Goal: Task Accomplishment & Management: Manage account settings

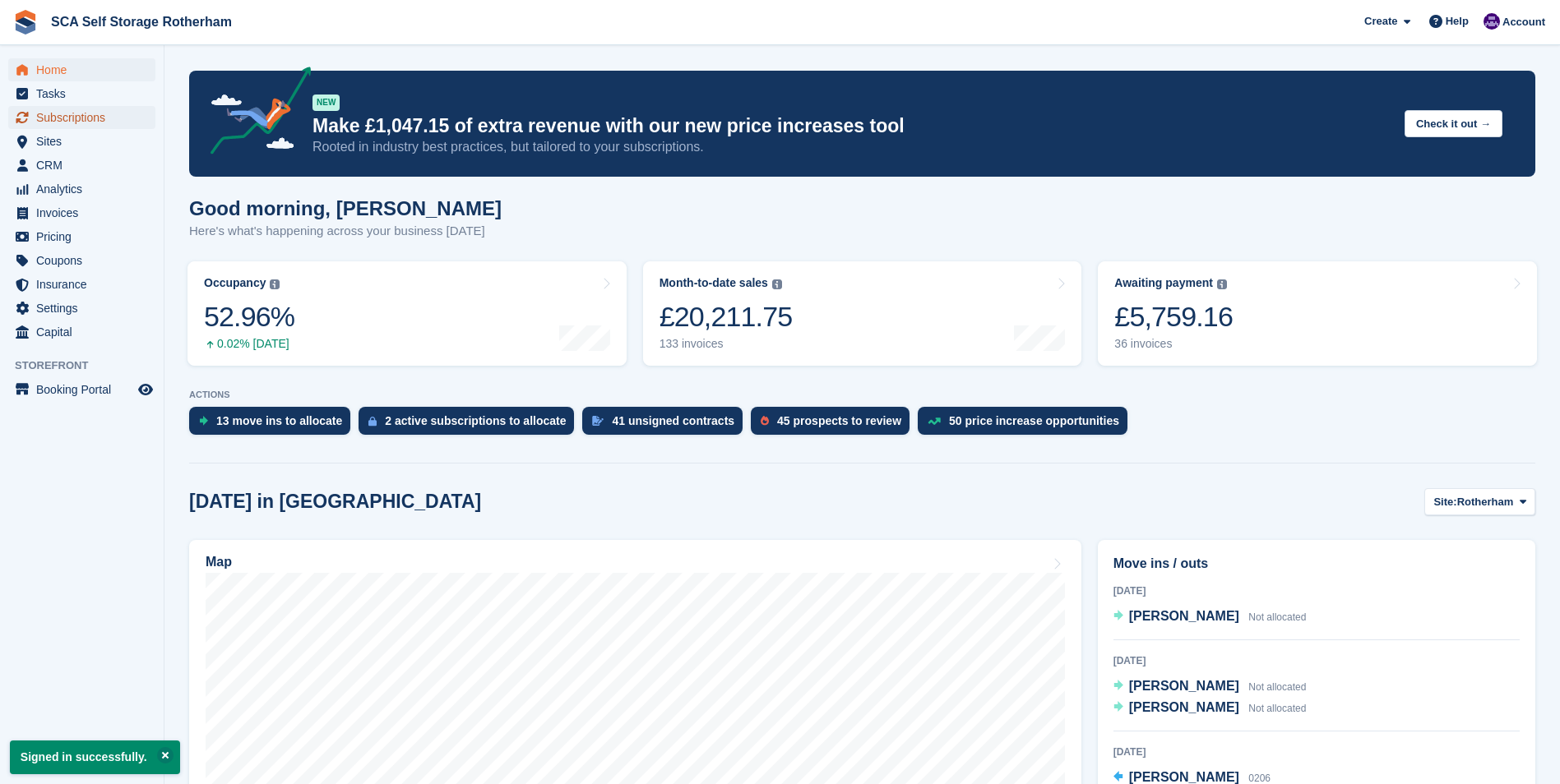
click at [104, 111] on span "Subscriptions" at bounding box center [85, 118] width 98 height 23
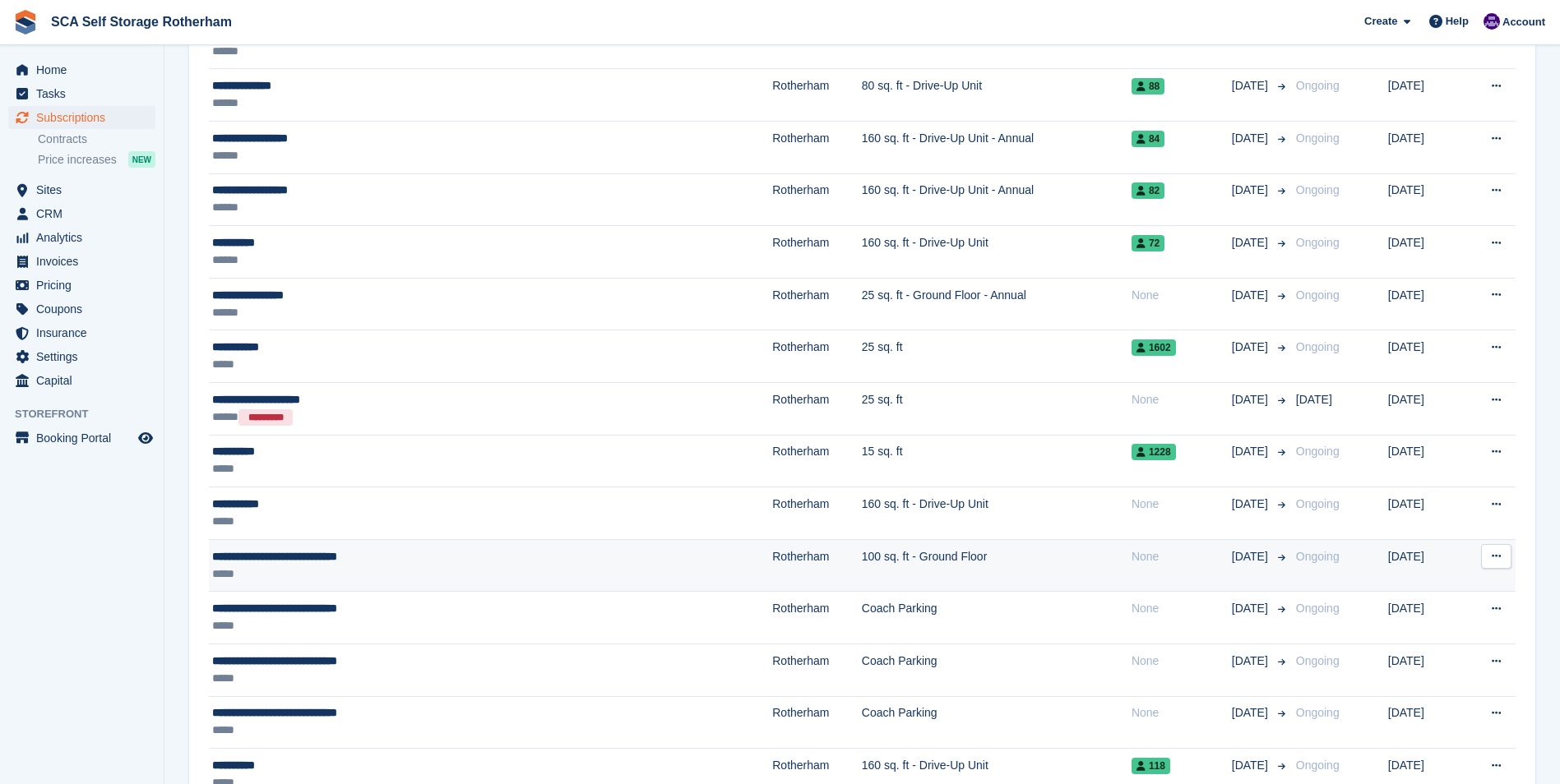
scroll to position [904, 0]
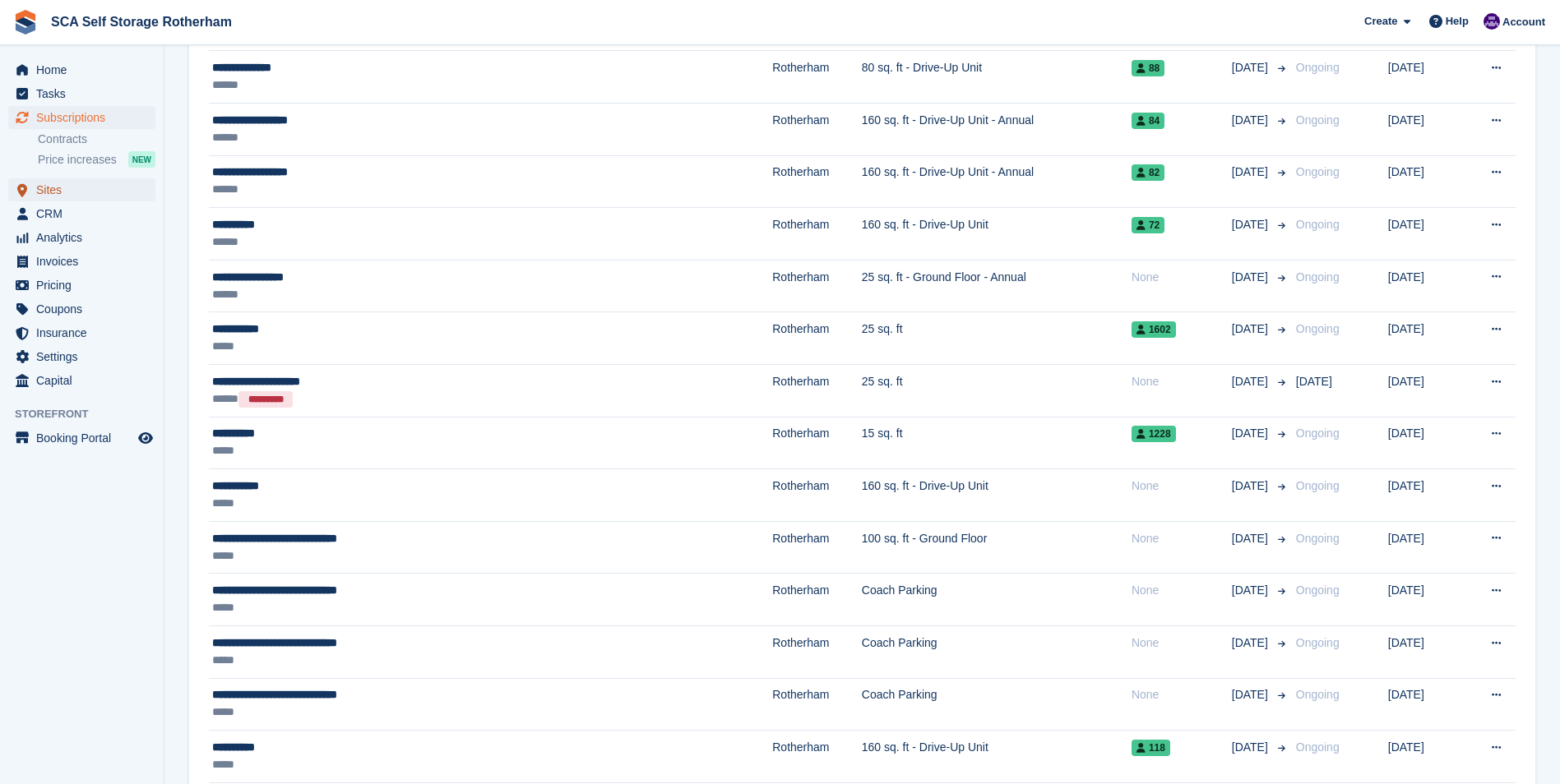
click at [65, 191] on span "Sites" at bounding box center [85, 190] width 98 height 23
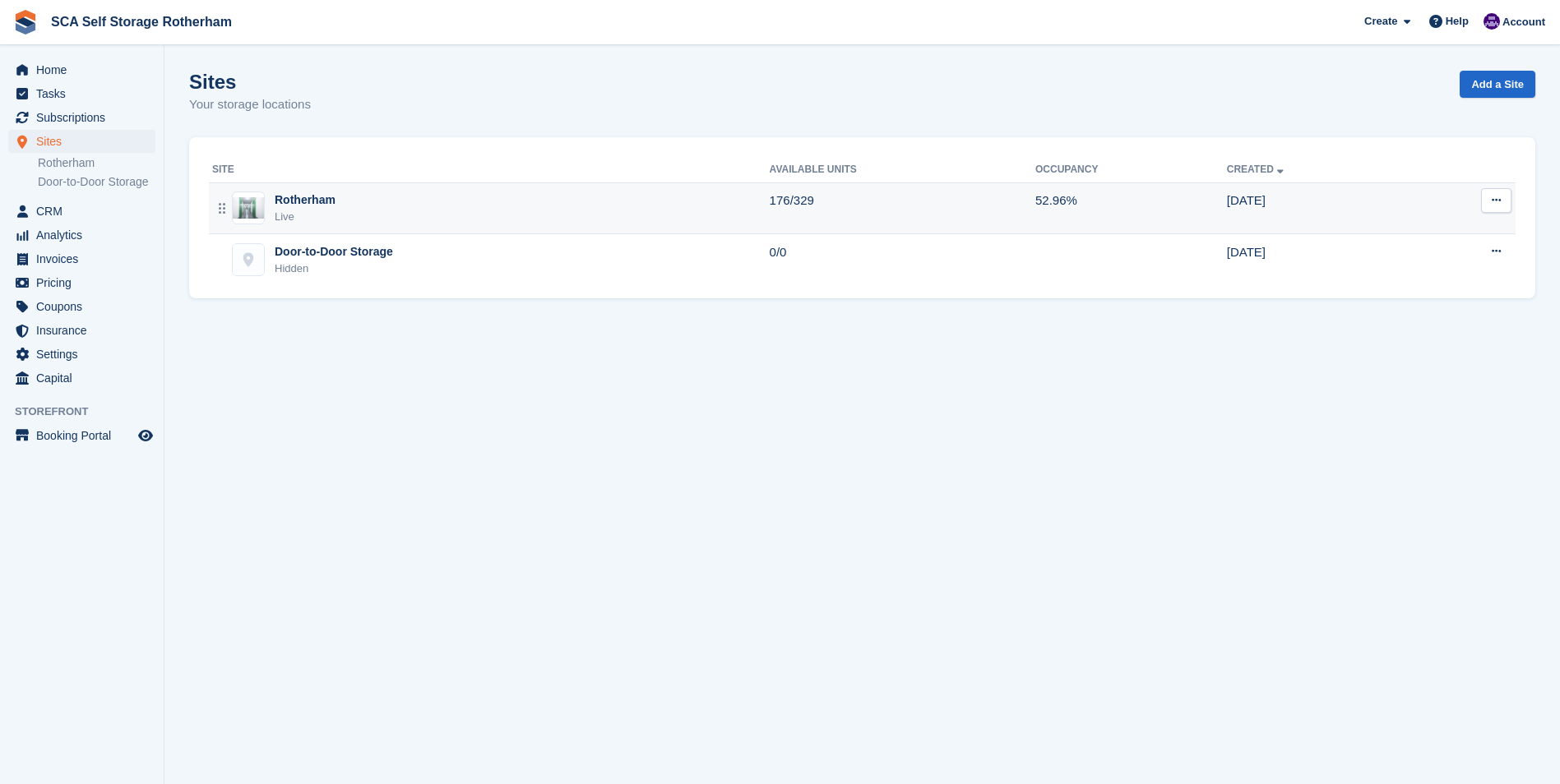
click at [501, 210] on div "Rotherham Live" at bounding box center [491, 208] width 558 height 33
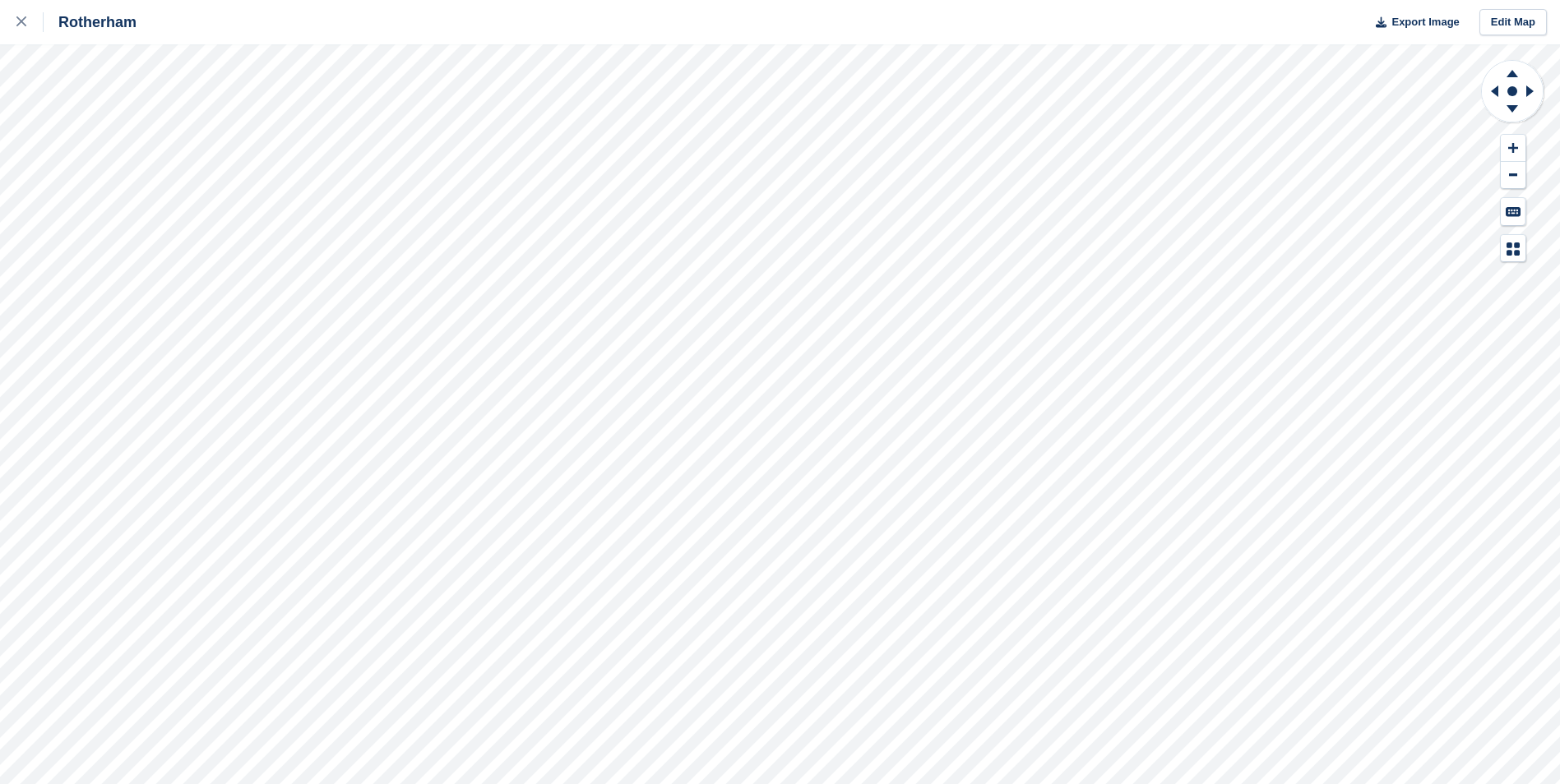
click at [205, 201] on div "Rotherham Export Image Edit Map" at bounding box center [780, 392] width 1560 height 784
click at [31, 353] on div "Rotherham Export Image Edit Map" at bounding box center [780, 392] width 1560 height 784
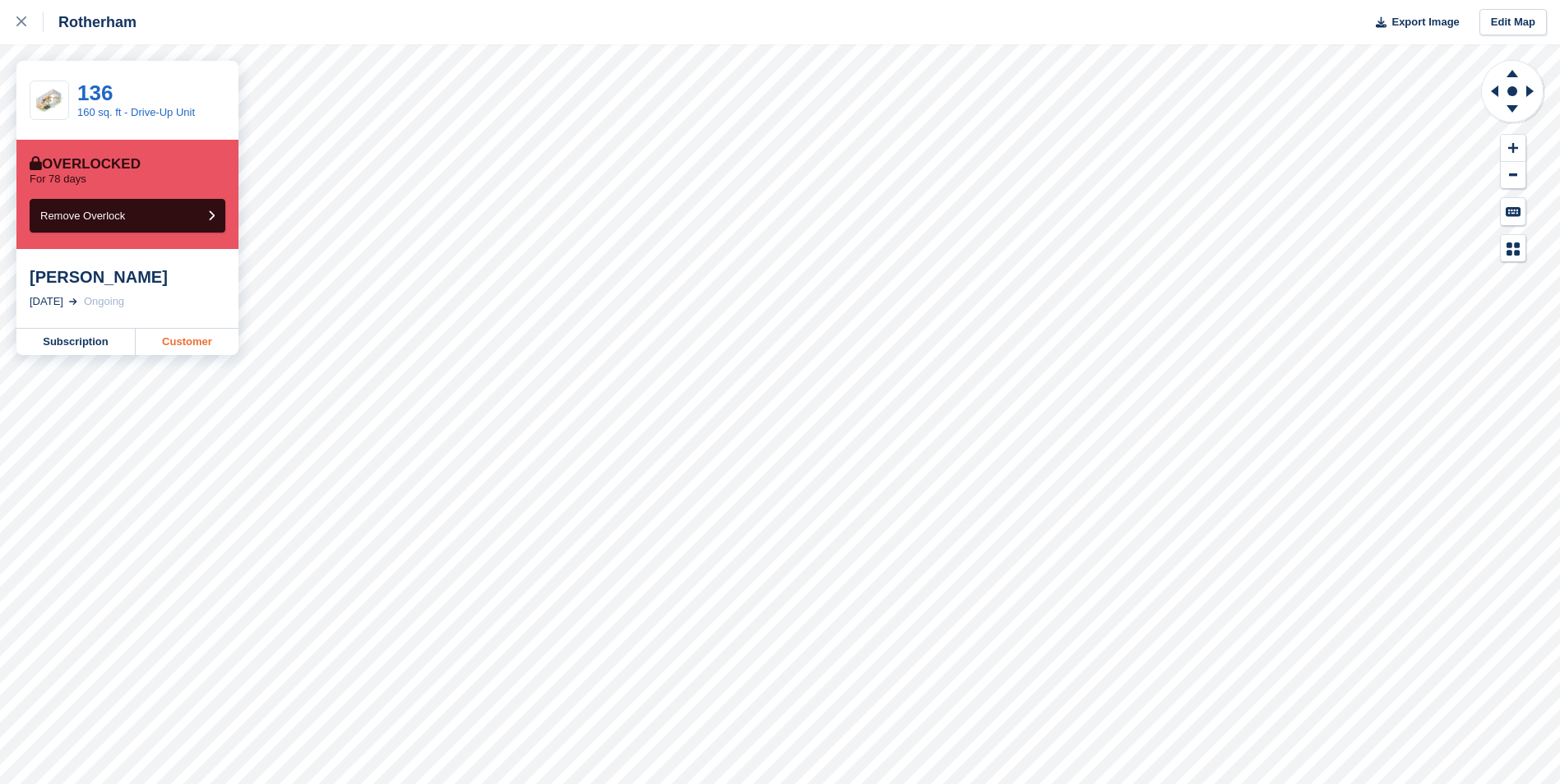
click at [167, 343] on link "Customer" at bounding box center [186, 342] width 103 height 26
click at [30, 14] on div at bounding box center [30, 22] width 27 height 19
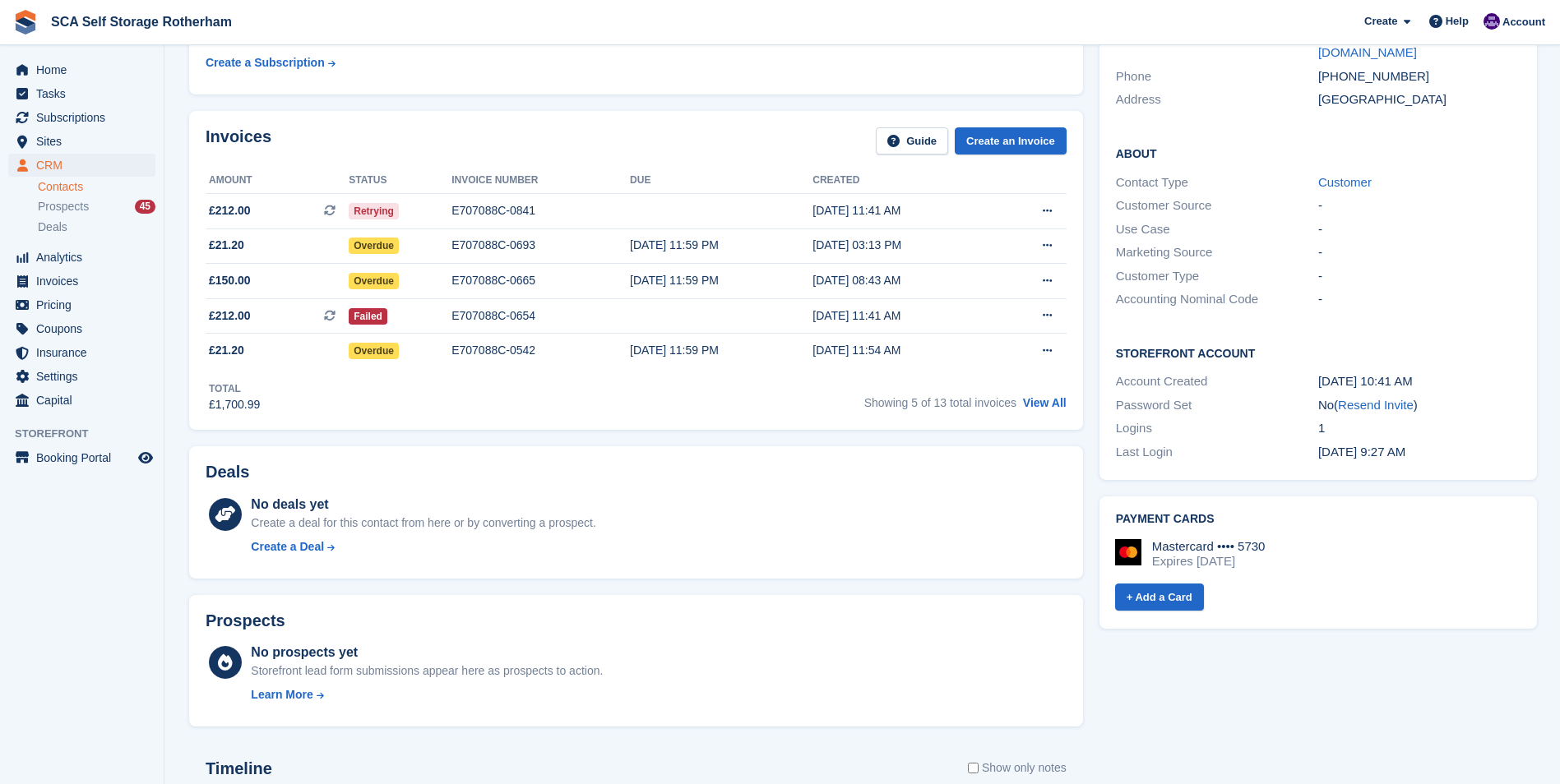
scroll to position [329, 0]
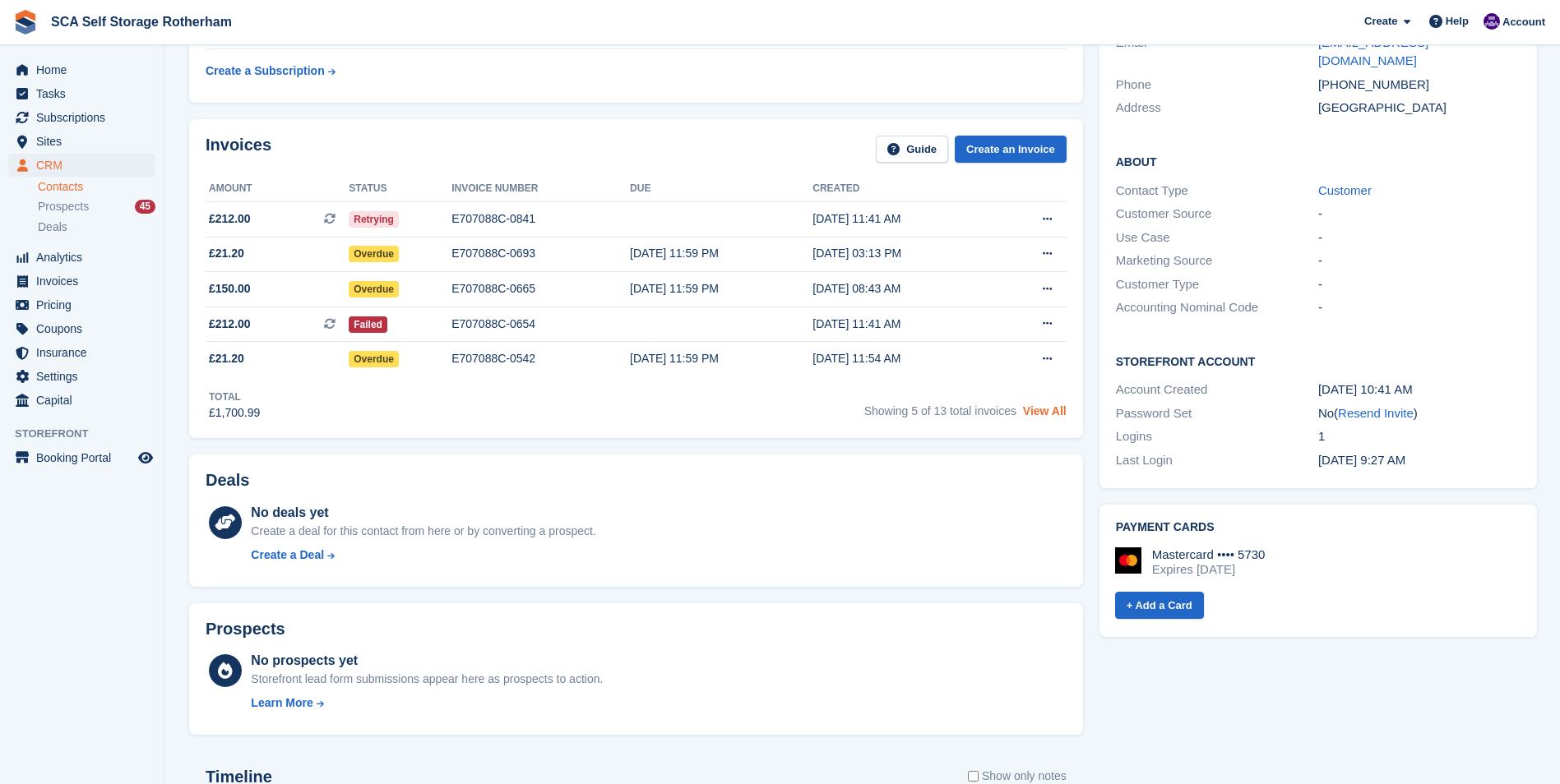
click at [1031, 406] on link "View All" at bounding box center [1046, 410] width 44 height 13
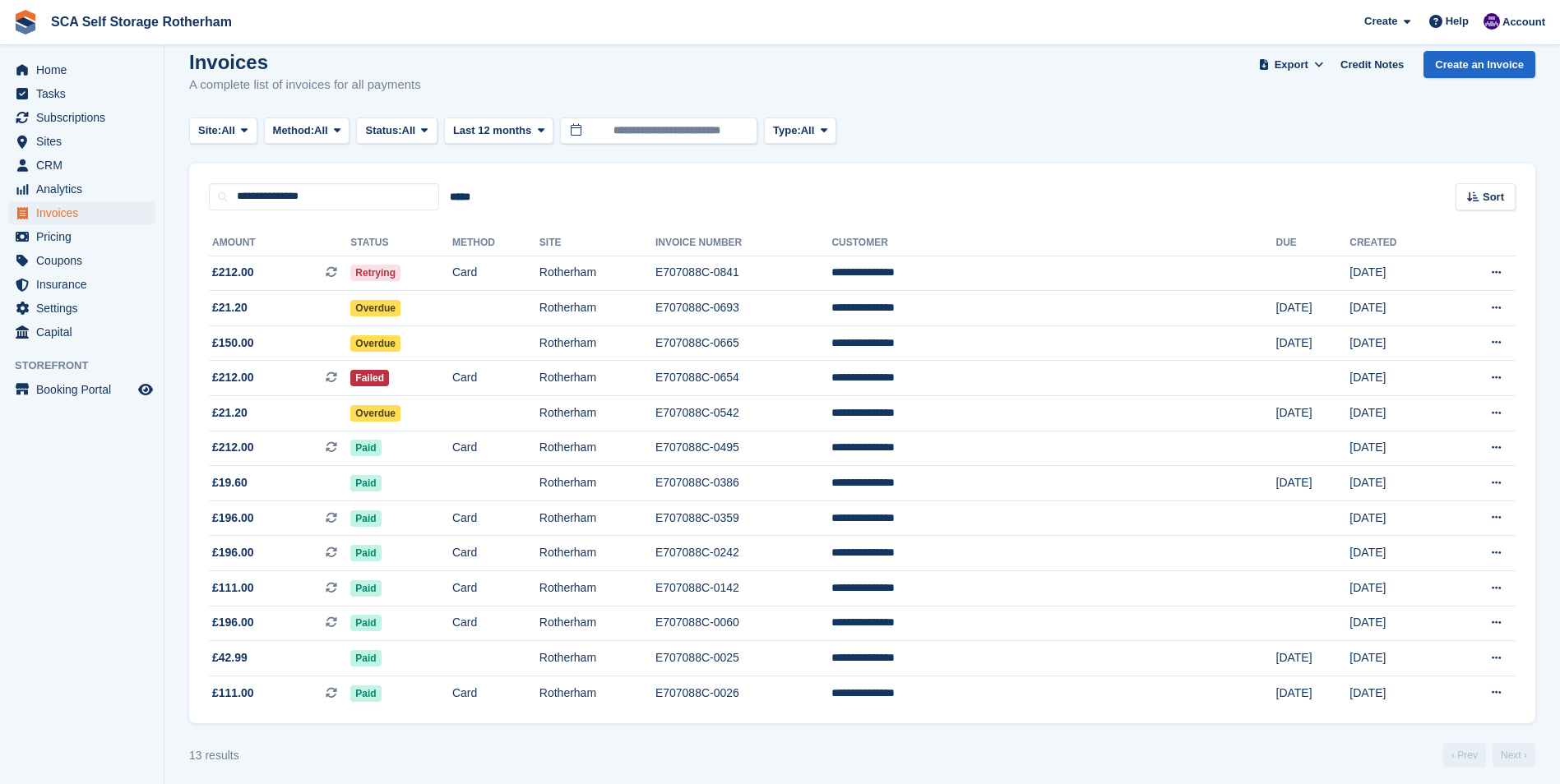
scroll to position [28, 0]
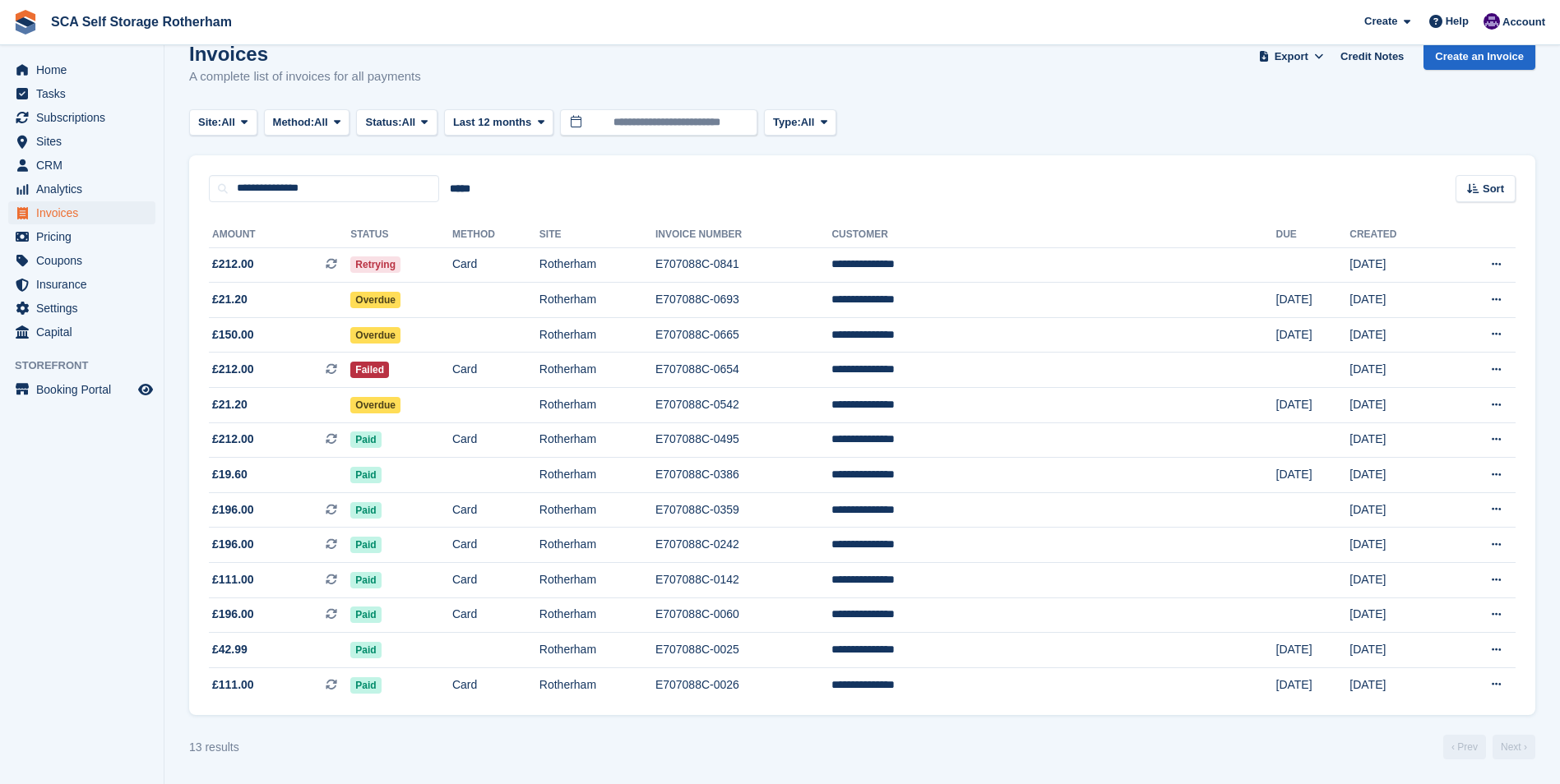
click at [1001, 148] on turbo-frame "Invoices A complete list of invoices for all payments Export Export Invoices Ex…" at bounding box center [862, 402] width 1346 height 717
click at [74, 120] on span "Subscriptions" at bounding box center [85, 118] width 98 height 23
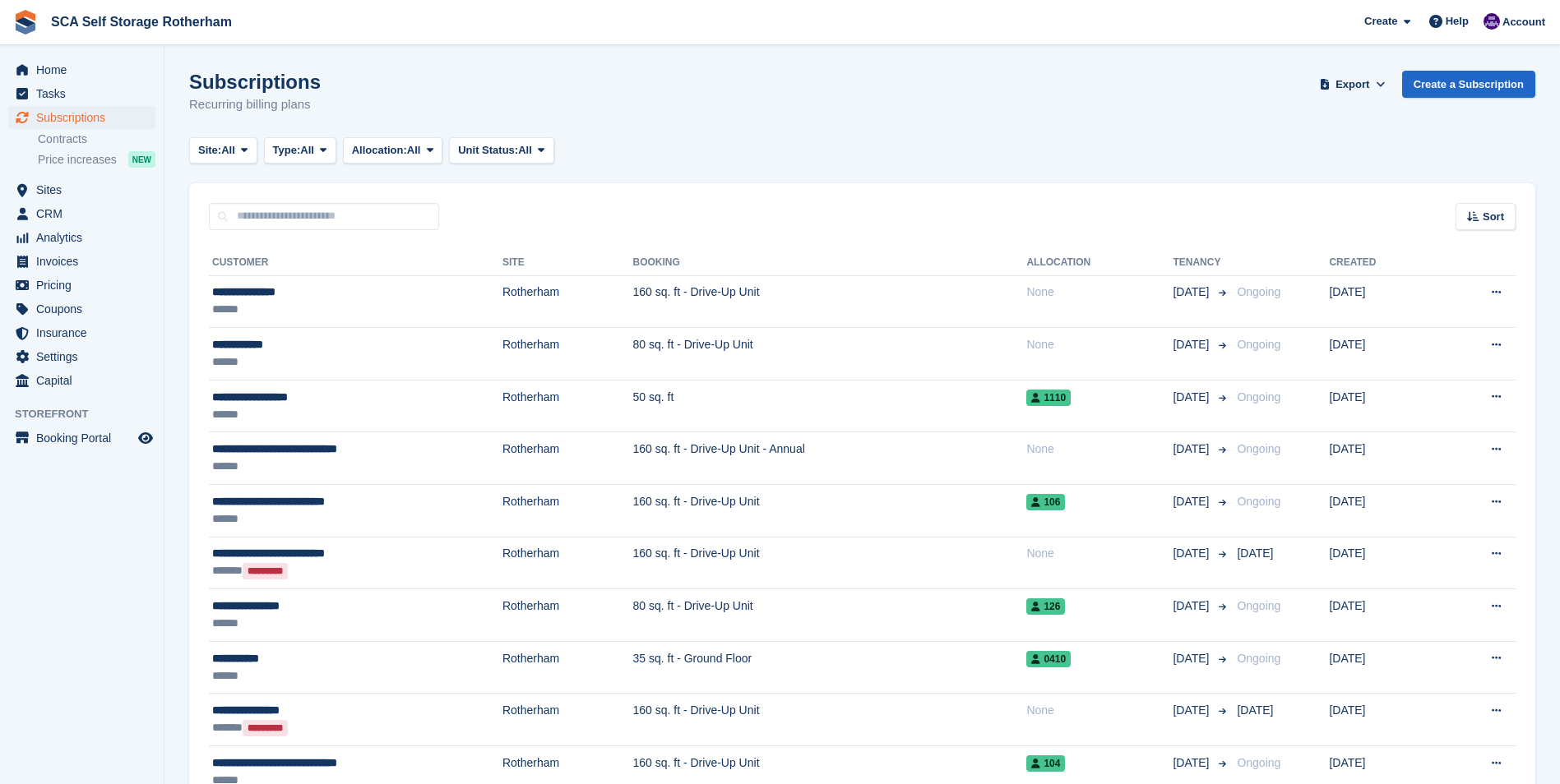
click at [63, 145] on link "Contracts" at bounding box center [97, 140] width 118 height 16
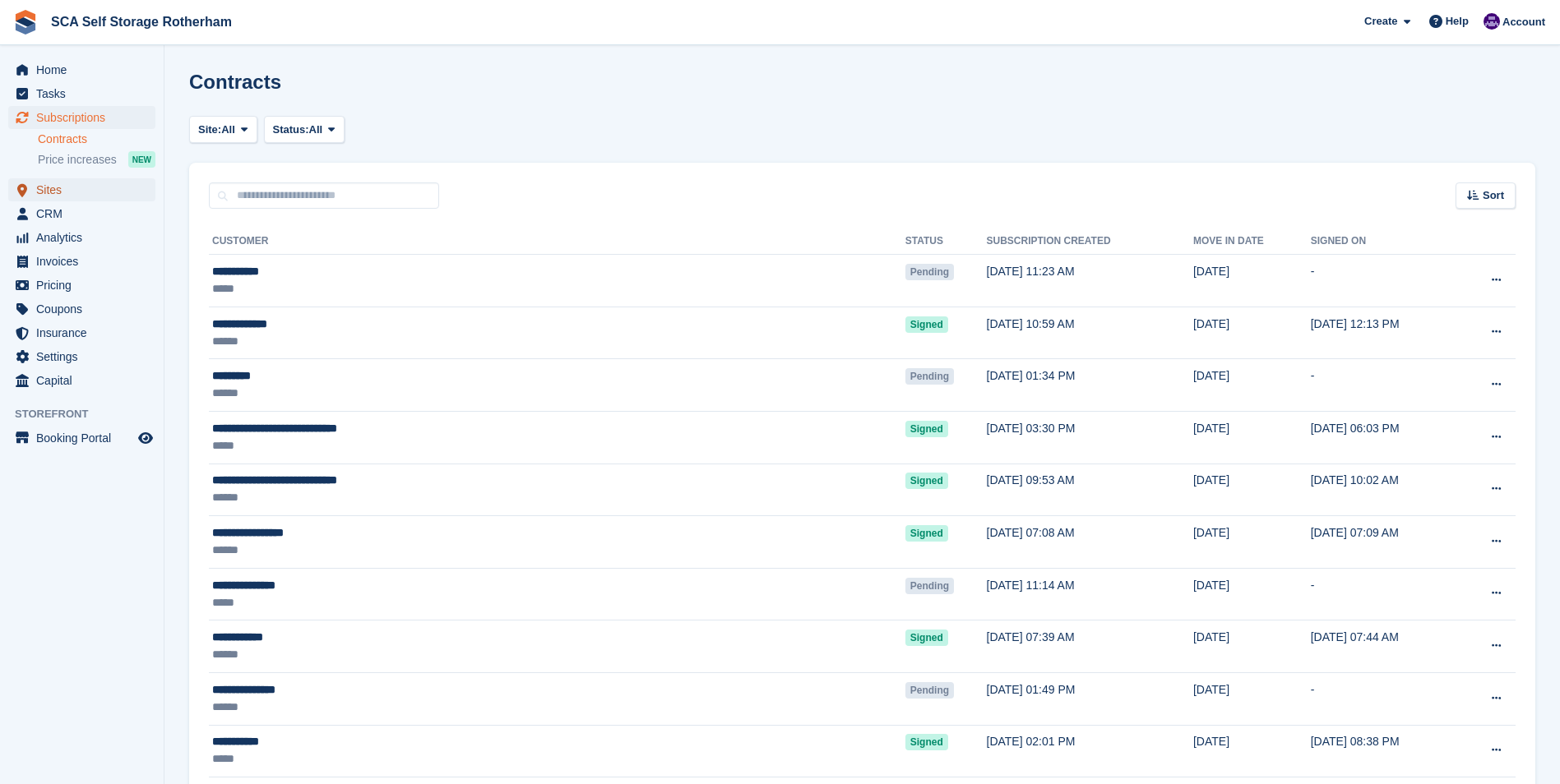
click at [77, 189] on span "Sites" at bounding box center [85, 190] width 98 height 23
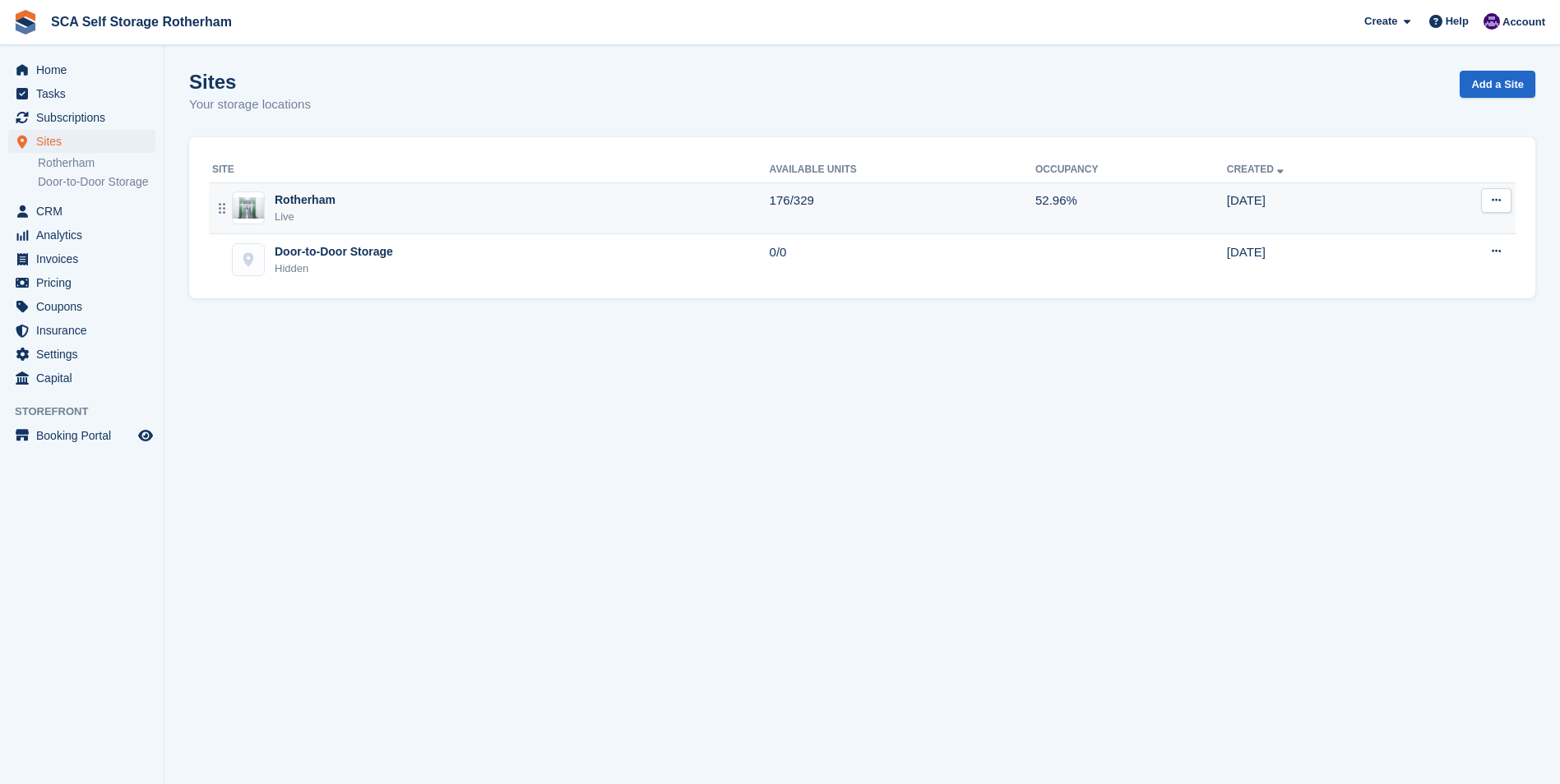
click at [322, 208] on div "Rotherham" at bounding box center [304, 200] width 61 height 18
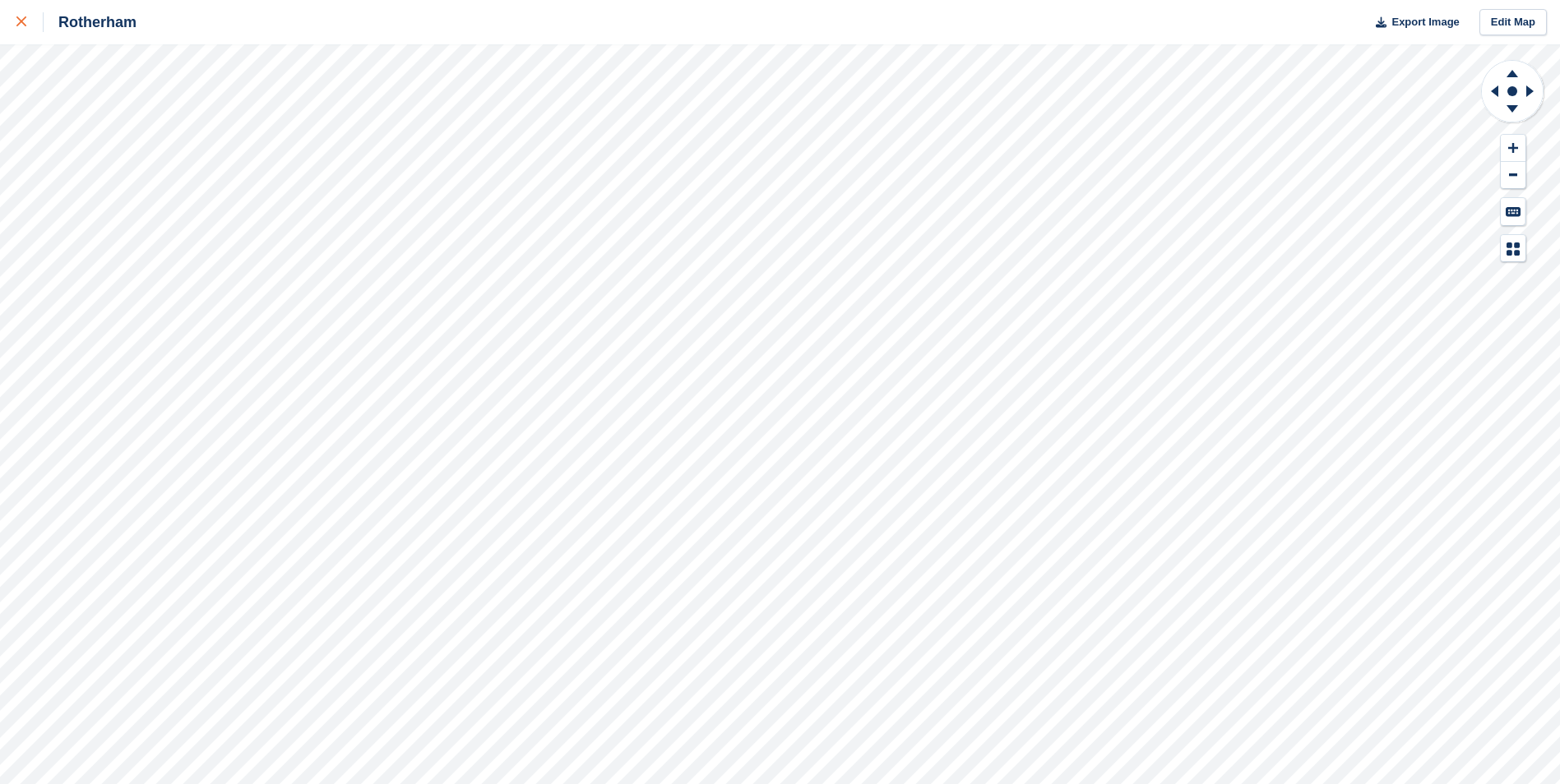
click at [11, 25] on link at bounding box center [22, 22] width 44 height 45
click at [21, 28] on div at bounding box center [30, 22] width 27 height 19
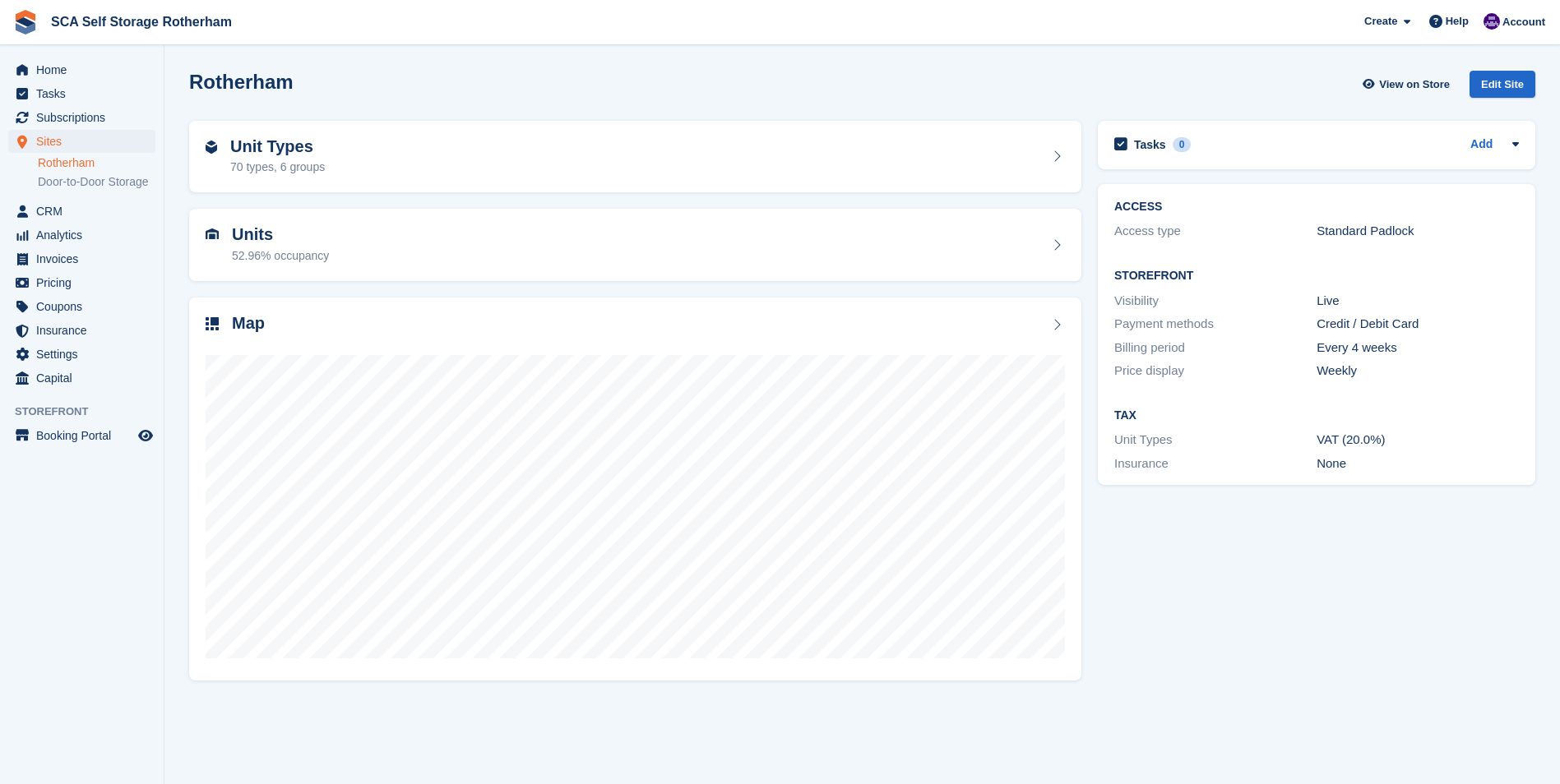
click at [1044, 80] on div "Rotherham View on Store Edit Site" at bounding box center [862, 83] width 1346 height 27
click at [51, 116] on span "Subscriptions" at bounding box center [85, 118] width 98 height 23
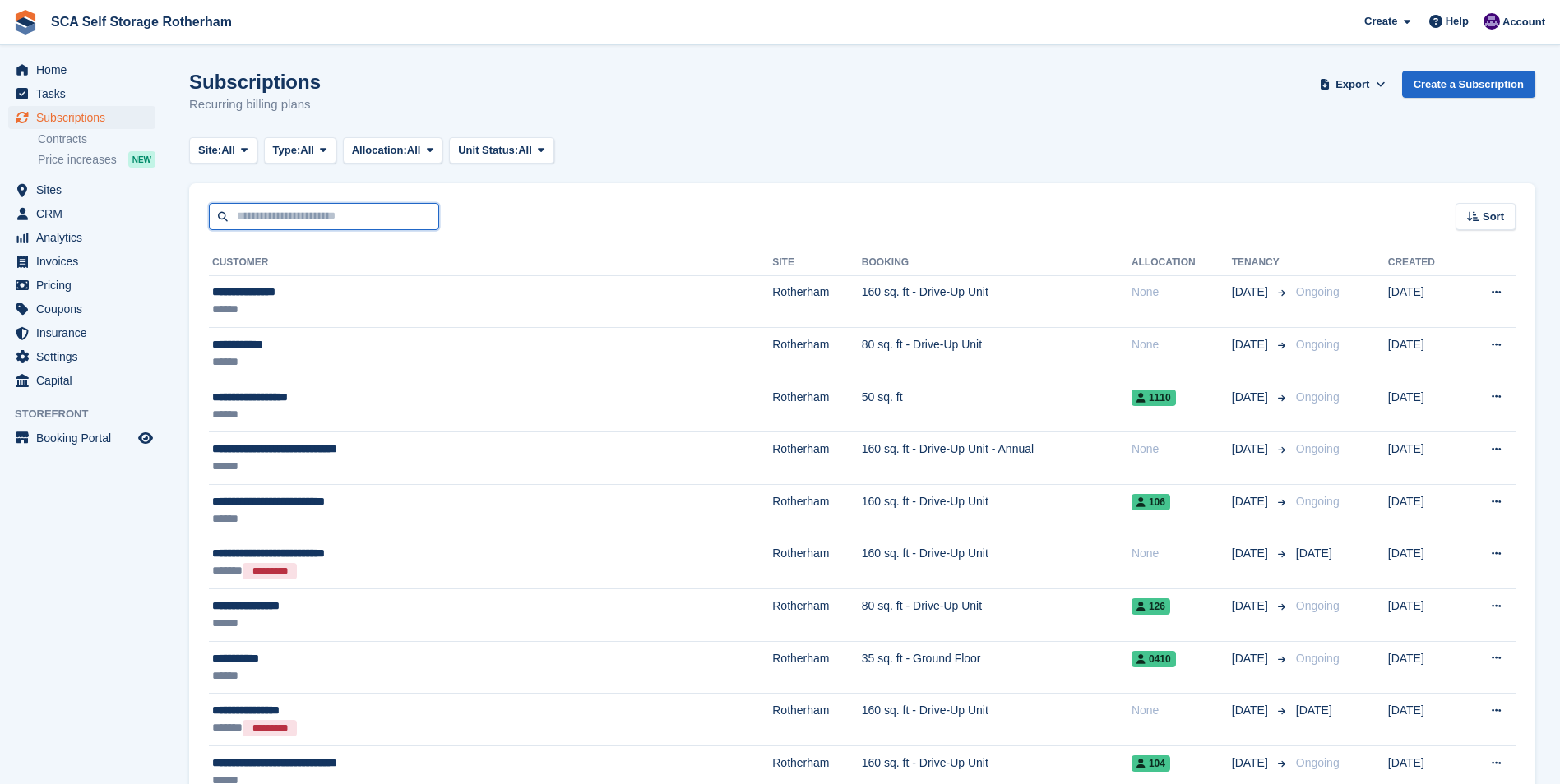
click at [272, 220] on input "text" at bounding box center [324, 216] width 230 height 27
type input "*****"
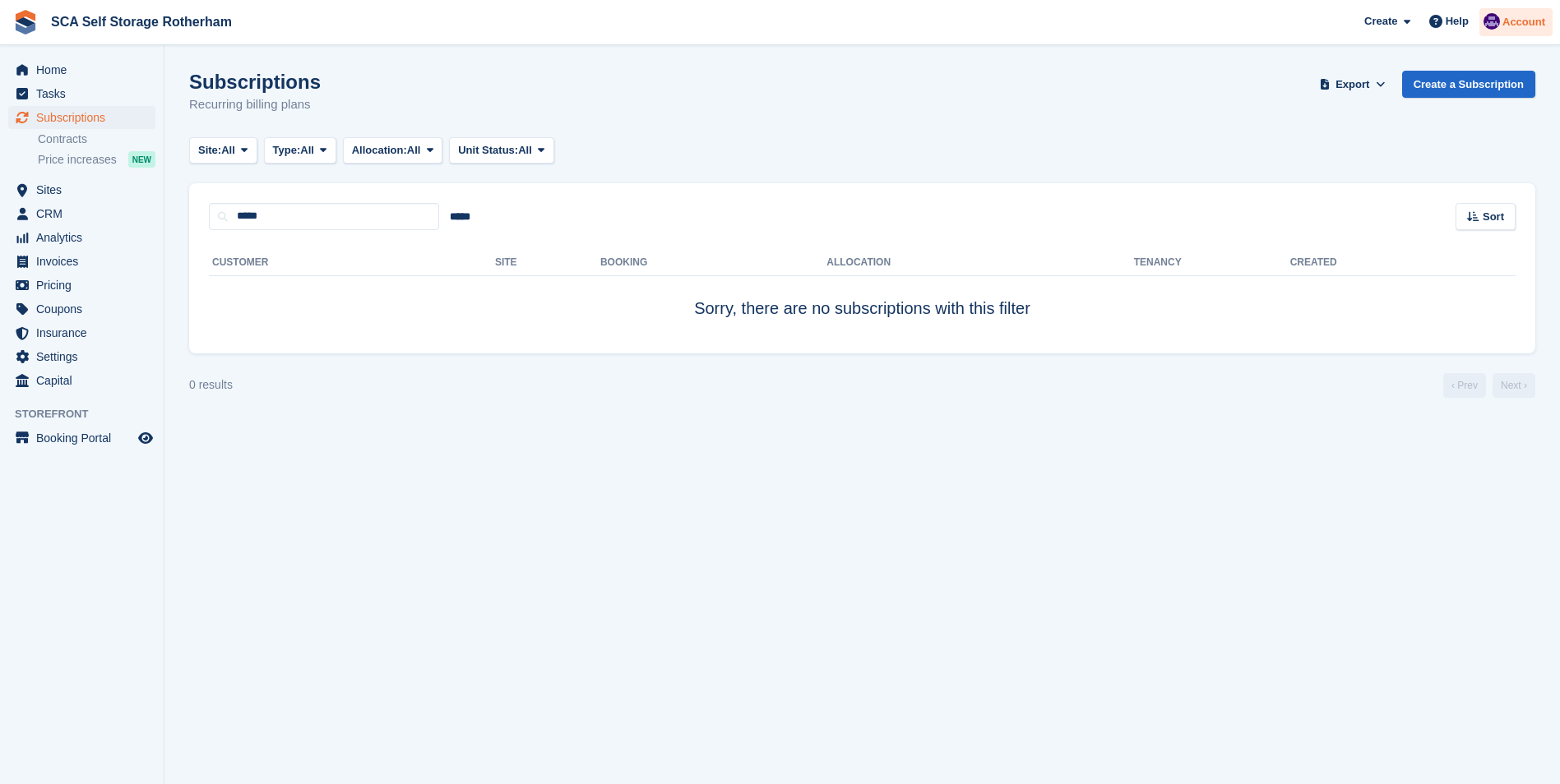
click at [1542, 34] on div "Account" at bounding box center [1516, 22] width 73 height 29
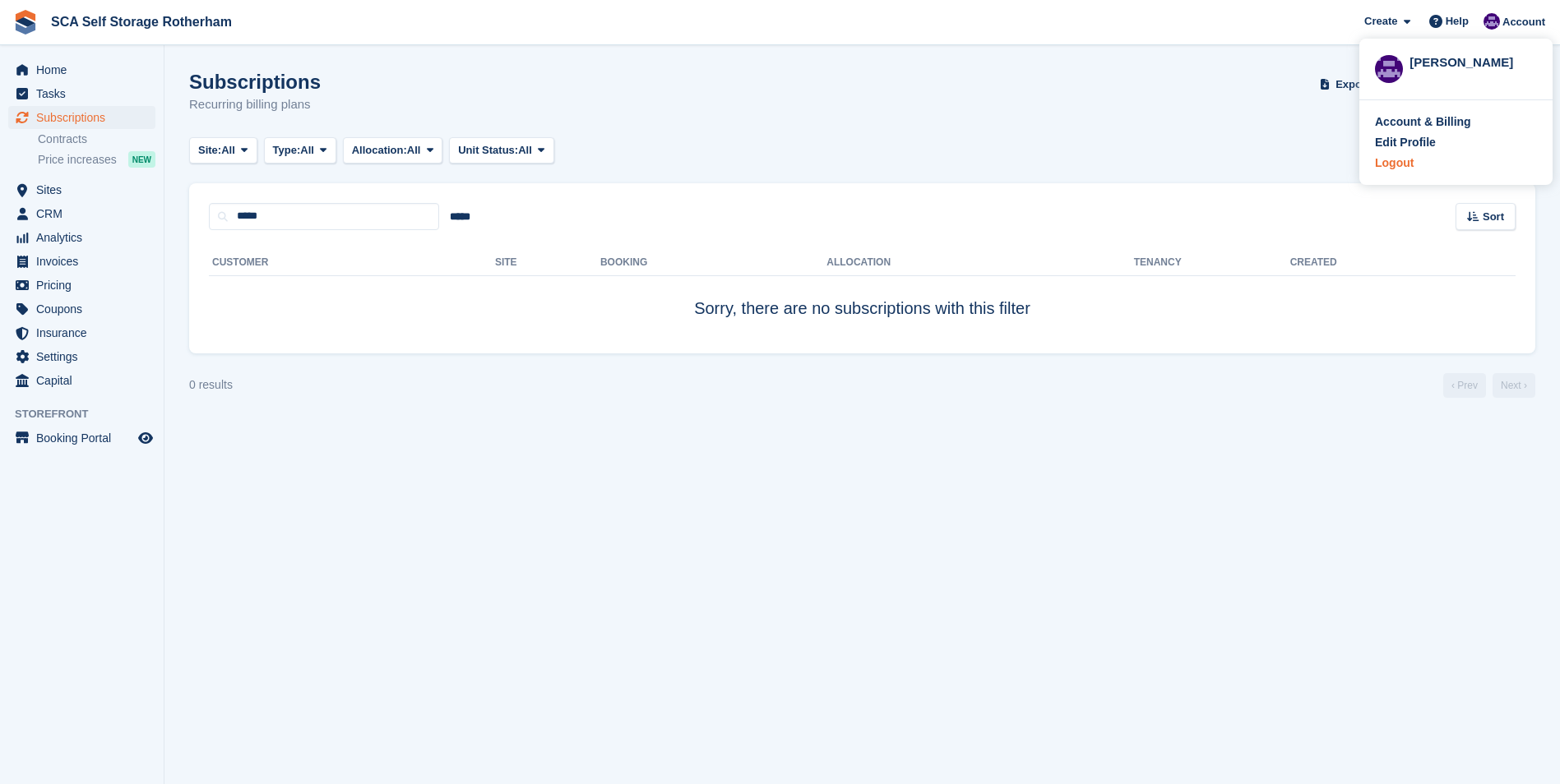
click at [1418, 168] on div "Logout" at bounding box center [1456, 163] width 162 height 18
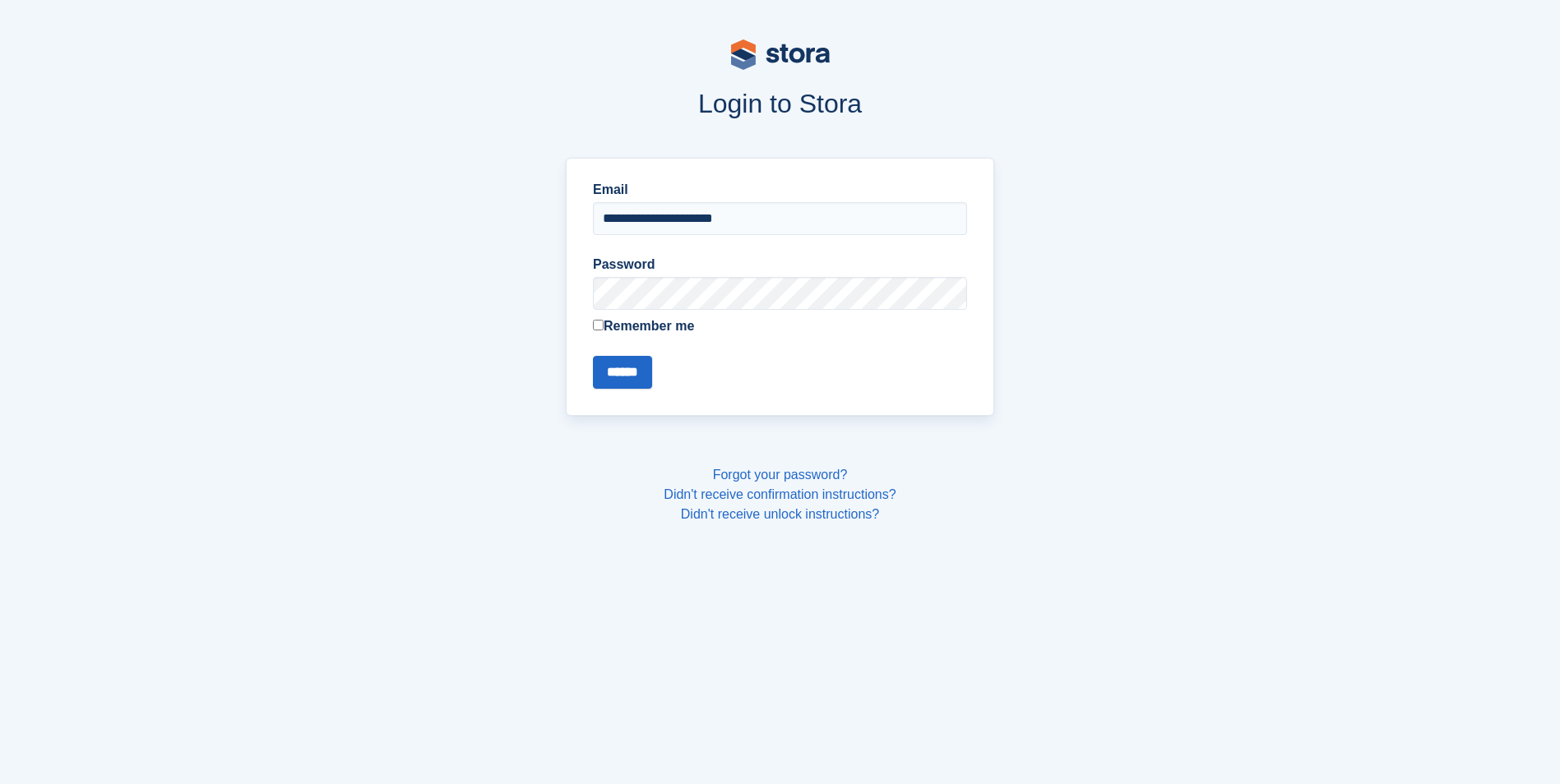
click at [618, 198] on label "Email" at bounding box center [780, 190] width 375 height 19
click at [618, 202] on input "**********" at bounding box center [780, 218] width 375 height 33
click at [638, 228] on input "**********" at bounding box center [780, 218] width 375 height 33
type input "**********"
click at [617, 373] on input "******" at bounding box center [622, 372] width 59 height 33
